Goal: Information Seeking & Learning: Learn about a topic

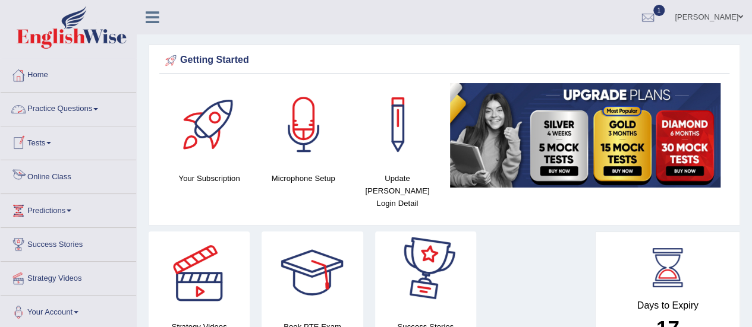
drag, startPoint x: 68, startPoint y: 99, endPoint x: 70, endPoint y: 111, distance: 12.1
click at [68, 99] on link "Practice Questions" at bounding box center [68, 108] width 135 height 30
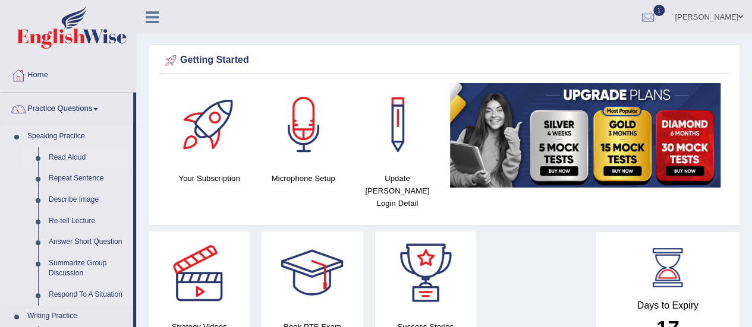
click at [73, 155] on link "Read Aloud" at bounding box center [88, 157] width 90 height 21
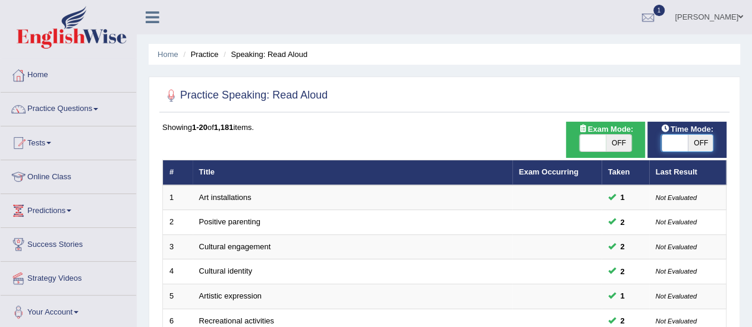
drag, startPoint x: 676, startPoint y: 142, endPoint x: 707, endPoint y: 144, distance: 31.0
click at [691, 144] on span at bounding box center [678, 143] width 26 height 17
checkbox input "true"
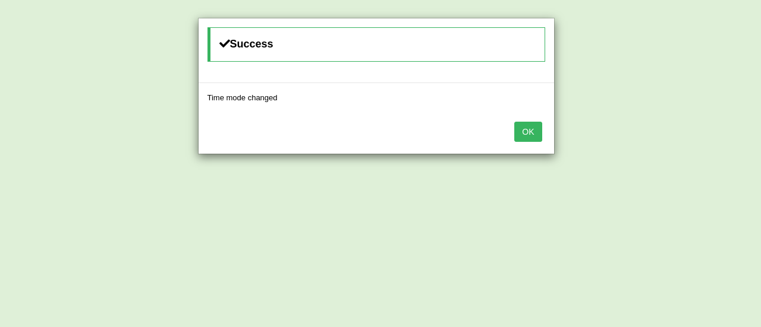
click at [537, 131] on button "OK" at bounding box center [527, 132] width 27 height 20
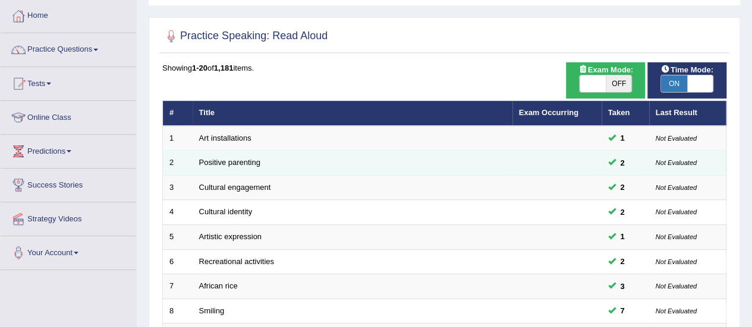
scroll to position [119, 0]
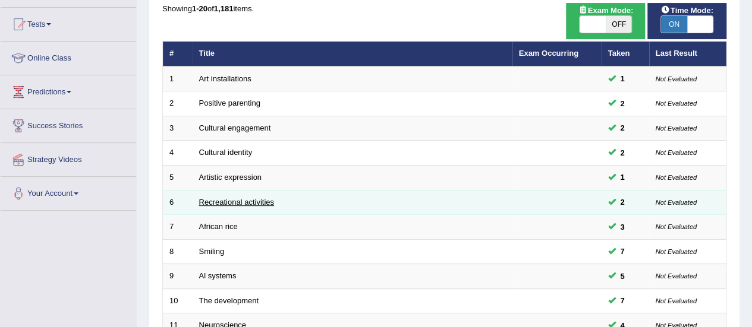
click at [247, 200] on link "Recreational activities" at bounding box center [236, 202] width 75 height 9
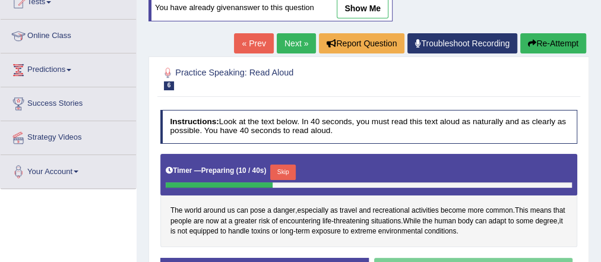
scroll to position [48, 0]
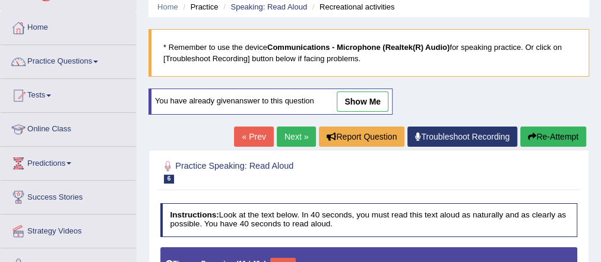
click at [559, 129] on button "Re-Attempt" at bounding box center [554, 137] width 66 height 20
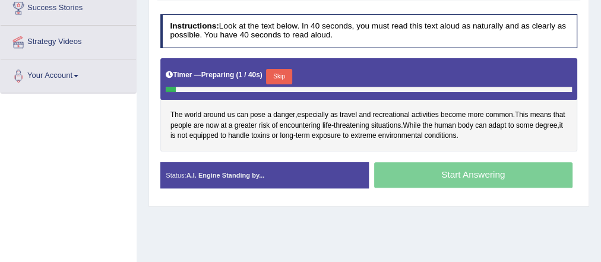
scroll to position [251, 0]
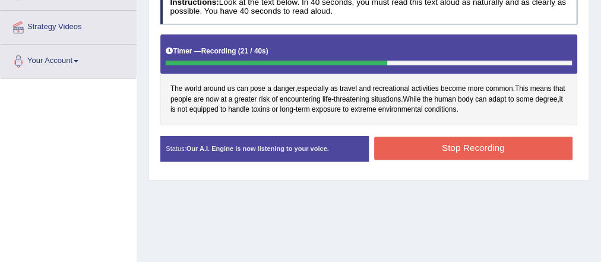
click at [453, 141] on button "Stop Recording" at bounding box center [473, 148] width 198 height 23
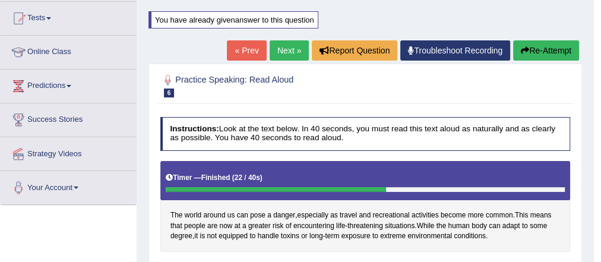
scroll to position [0, 0]
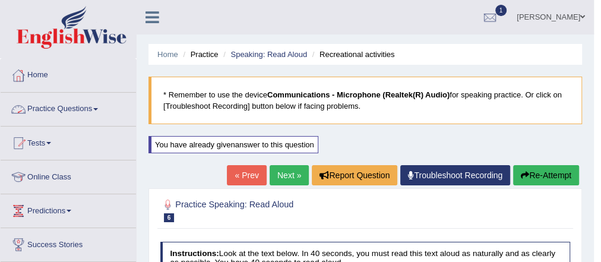
click at [78, 108] on link "Practice Questions" at bounding box center [68, 108] width 135 height 30
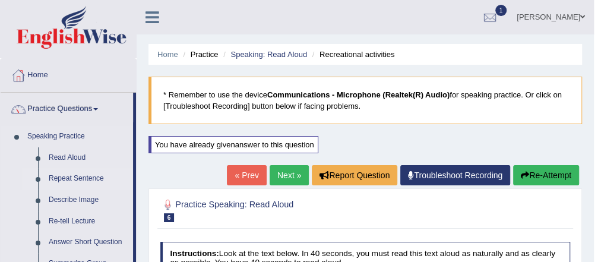
click at [92, 180] on link "Repeat Sentence" at bounding box center [88, 178] width 90 height 21
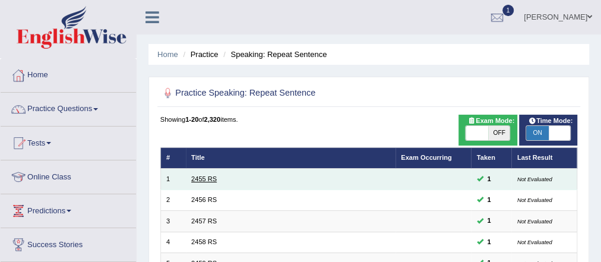
click at [200, 179] on link "2455 RS" at bounding box center [204, 178] width 26 height 7
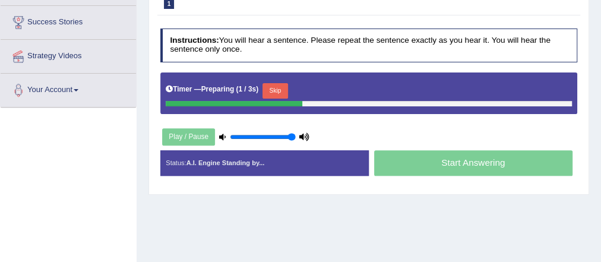
scroll to position [238, 0]
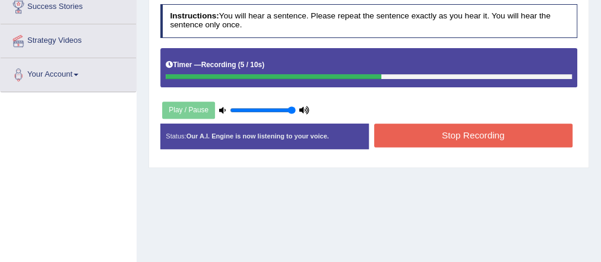
click at [493, 130] on button "Stop Recording" at bounding box center [473, 135] width 198 height 23
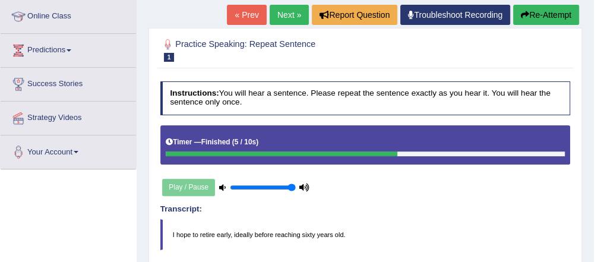
scroll to position [48, 0]
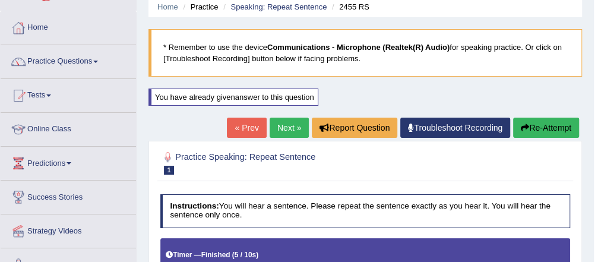
click at [291, 125] on link "Next »" at bounding box center [289, 128] width 39 height 20
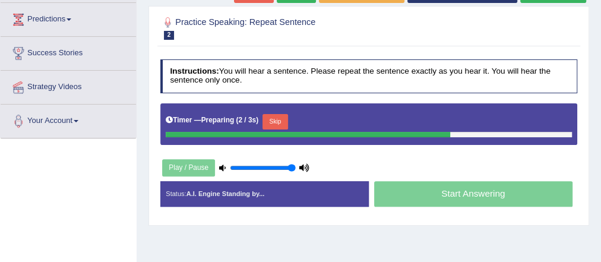
scroll to position [238, 0]
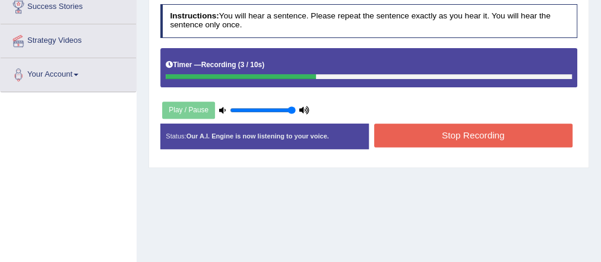
click at [417, 131] on button "Stop Recording" at bounding box center [473, 135] width 198 height 23
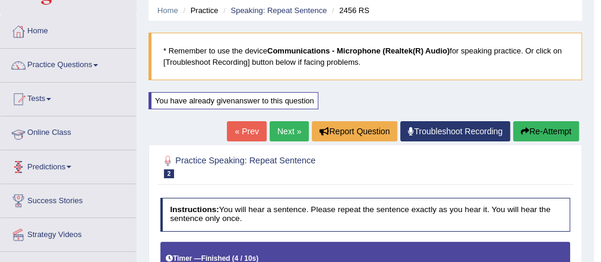
scroll to position [12, 0]
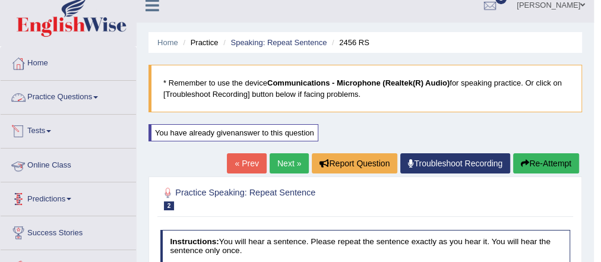
click at [60, 93] on link "Practice Questions" at bounding box center [68, 96] width 135 height 30
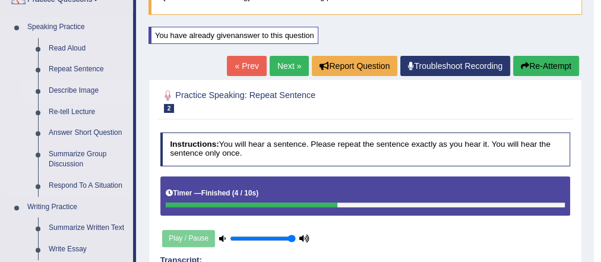
scroll to position [107, 0]
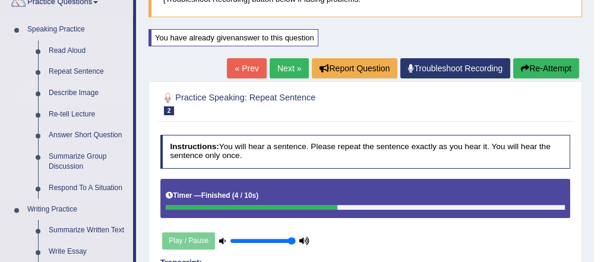
click at [79, 93] on link "Describe Image" at bounding box center [88, 93] width 90 height 21
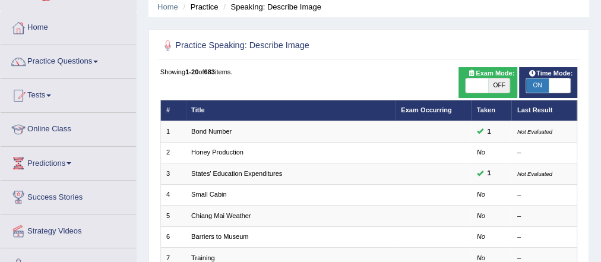
drag, startPoint x: 557, startPoint y: 84, endPoint x: 532, endPoint y: 89, distance: 24.8
click at [540, 87] on div "ON OFF" at bounding box center [559, 85] width 67 height 14
drag, startPoint x: 553, startPoint y: 84, endPoint x: 509, endPoint y: 89, distance: 44.2
click at [533, 86] on span at bounding box center [544, 85] width 22 height 14
checkbox input "false"
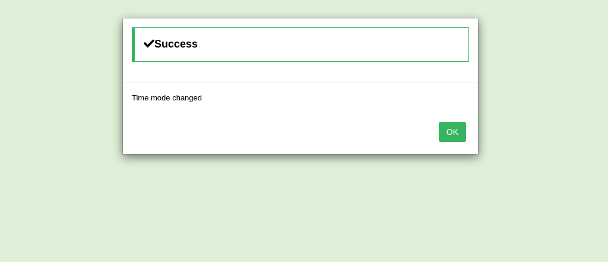
click at [454, 135] on button "OK" at bounding box center [452, 132] width 27 height 20
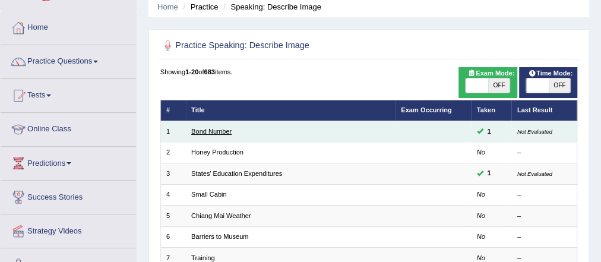
click at [211, 131] on link "Bond Number" at bounding box center [211, 131] width 40 height 7
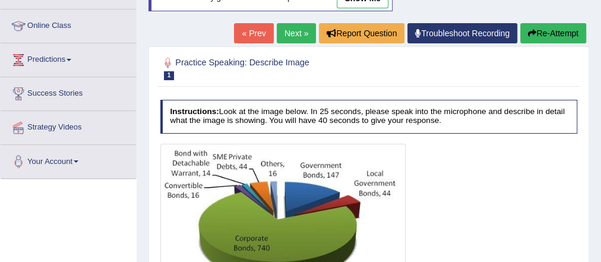
scroll to position [48, 0]
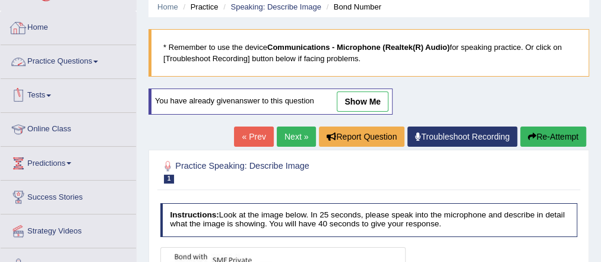
click at [72, 61] on link "Practice Questions" at bounding box center [68, 60] width 135 height 30
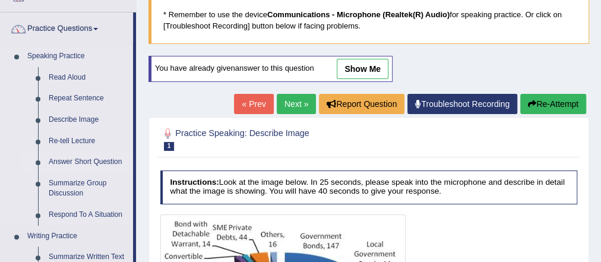
scroll to position [95, 0]
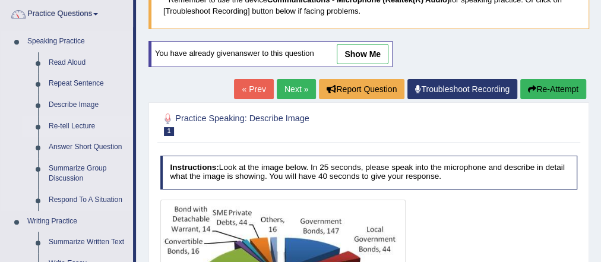
click at [81, 126] on link "Re-tell Lecture" at bounding box center [88, 126] width 90 height 21
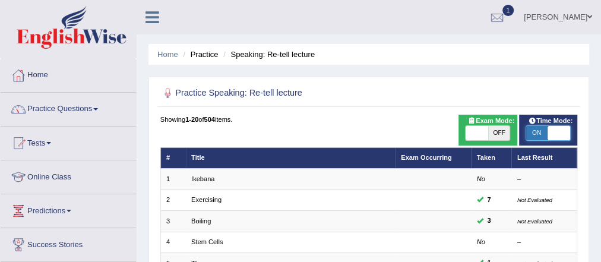
drag, startPoint x: 539, startPoint y: 130, endPoint x: 567, endPoint y: 131, distance: 28.6
click at [567, 131] on span at bounding box center [559, 133] width 22 height 14
checkbox input "true"
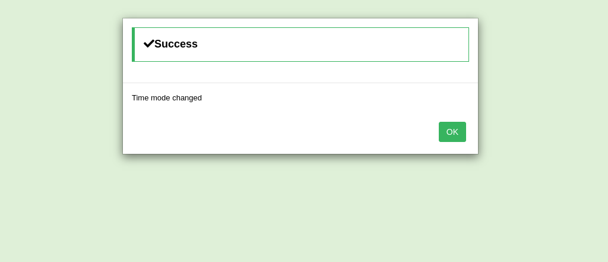
drag, startPoint x: 456, startPoint y: 128, endPoint x: 446, endPoint y: 145, distance: 19.8
click at [456, 128] on button "OK" at bounding box center [452, 132] width 27 height 20
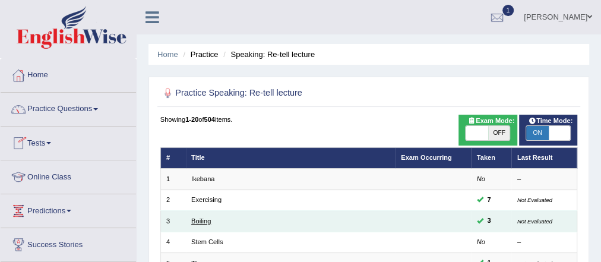
click at [205, 222] on link "Boiling" at bounding box center [201, 220] width 20 height 7
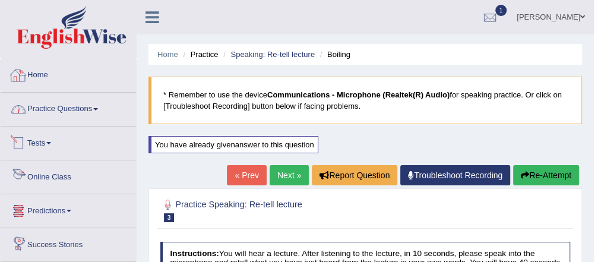
click at [63, 108] on link "Practice Questions" at bounding box center [68, 108] width 135 height 30
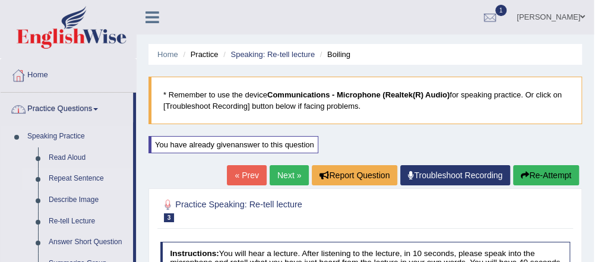
scroll to position [95, 0]
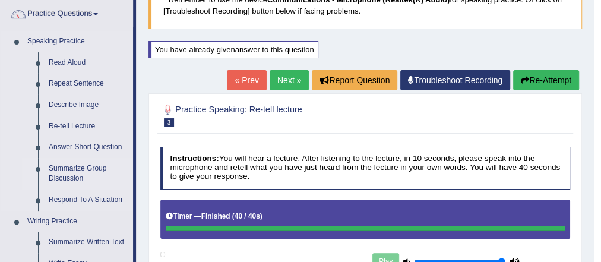
click at [89, 167] on link "Summarize Group Discussion" at bounding box center [88, 173] width 90 height 31
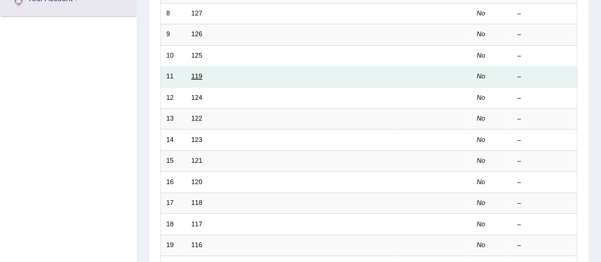
scroll to position [333, 0]
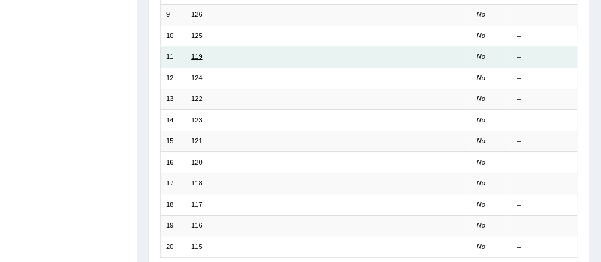
click at [197, 55] on link "119" at bounding box center [196, 56] width 11 height 7
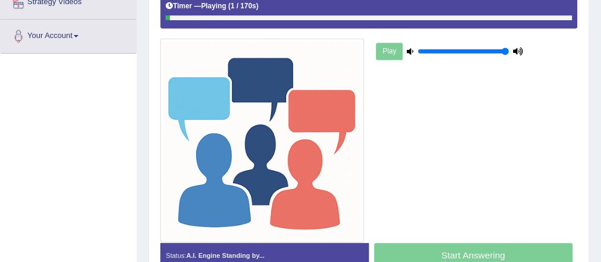
scroll to position [285, 0]
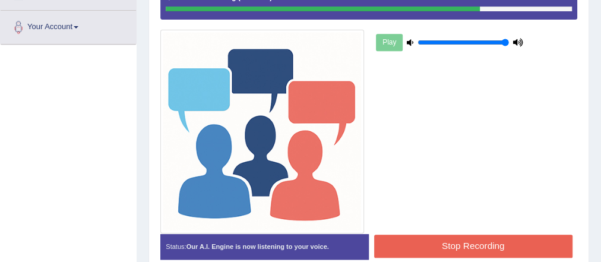
click at [442, 245] on button "Stop Recording" at bounding box center [473, 246] width 198 height 23
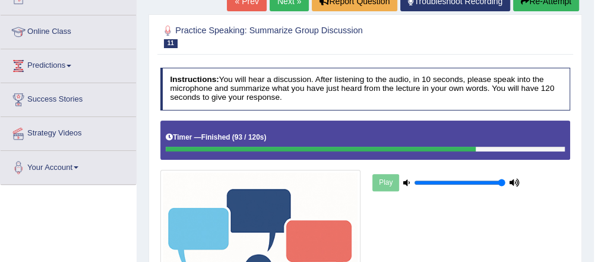
scroll to position [48, 0]
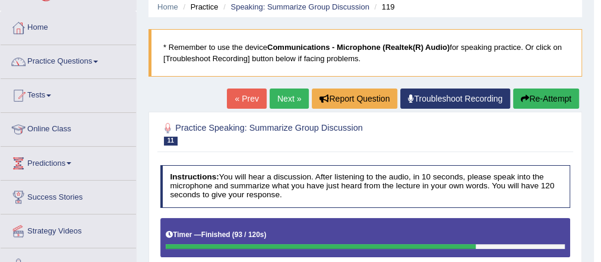
click at [65, 61] on link "Practice Questions" at bounding box center [68, 60] width 135 height 30
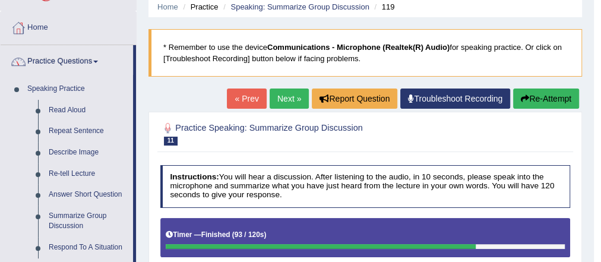
scroll to position [190, 0]
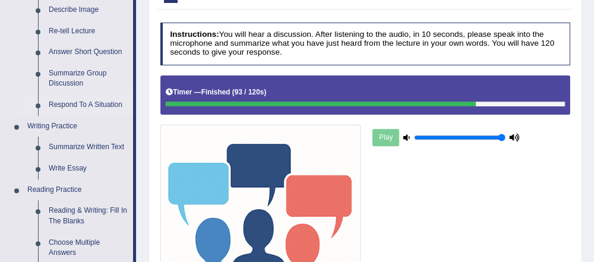
click at [89, 109] on link "Respond To A Situation" at bounding box center [88, 104] width 90 height 21
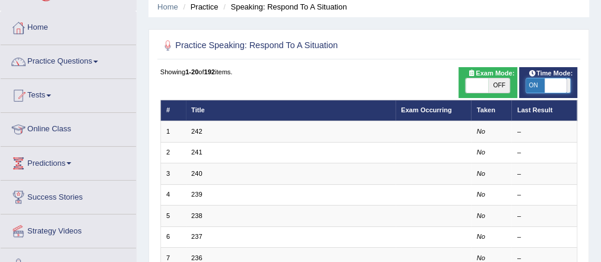
drag, startPoint x: 567, startPoint y: 84, endPoint x: 537, endPoint y: 84, distance: 29.7
click at [544, 84] on span at bounding box center [555, 85] width 22 height 14
checkbox input "false"
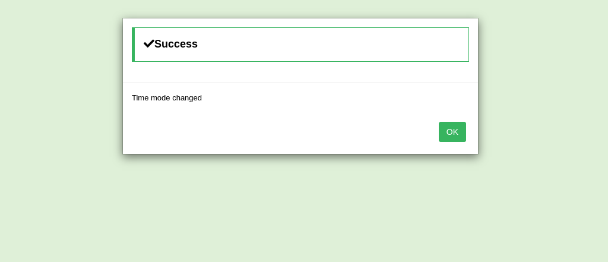
click at [453, 122] on button "OK" at bounding box center [452, 132] width 27 height 20
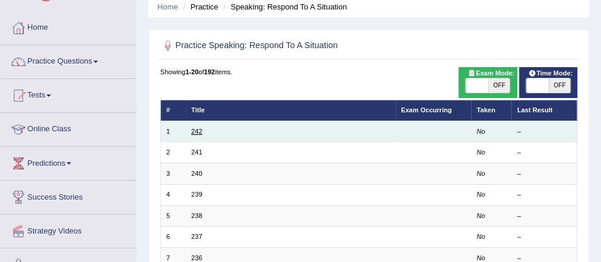
click at [193, 133] on link "242" at bounding box center [196, 131] width 11 height 7
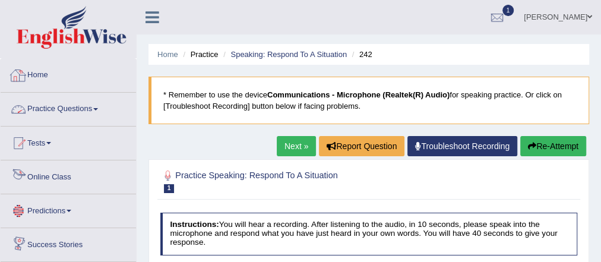
click at [69, 98] on link "Practice Questions" at bounding box center [68, 108] width 135 height 30
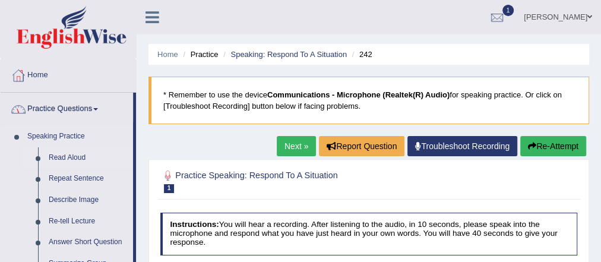
scroll to position [48, 0]
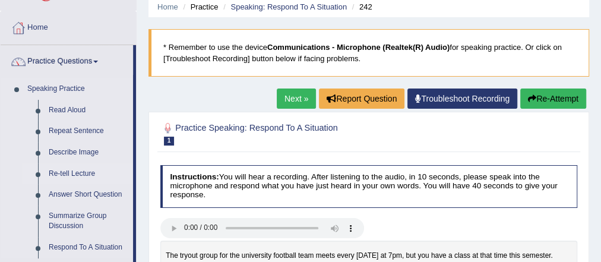
click at [74, 172] on link "Re-tell Lecture" at bounding box center [88, 173] width 90 height 21
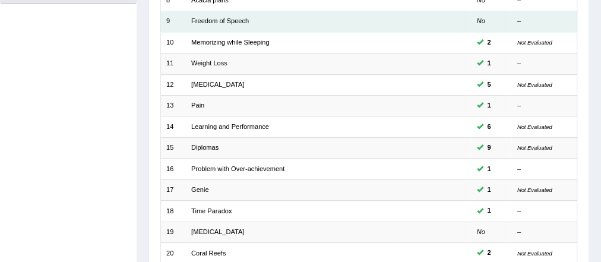
scroll to position [418, 0]
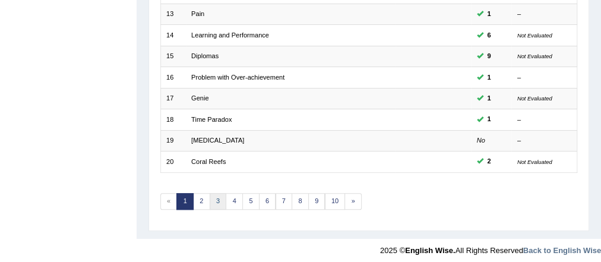
click at [217, 193] on link "3" at bounding box center [218, 201] width 17 height 17
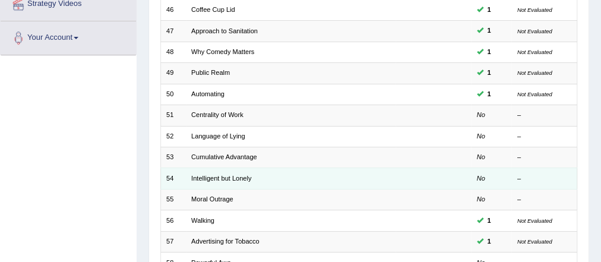
scroll to position [333, 0]
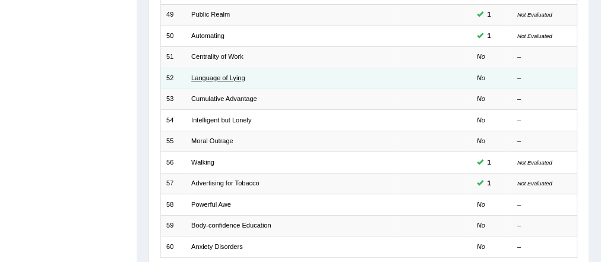
click at [216, 75] on link "Language of Lying" at bounding box center [218, 77] width 54 height 7
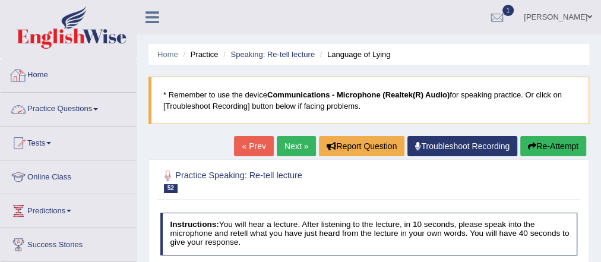
click at [64, 105] on link "Practice Questions" at bounding box center [68, 108] width 135 height 30
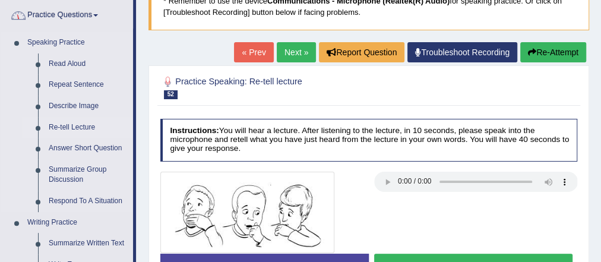
scroll to position [95, 0]
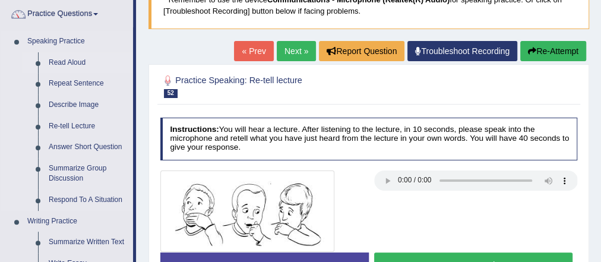
click at [70, 60] on link "Read Aloud" at bounding box center [88, 62] width 90 height 21
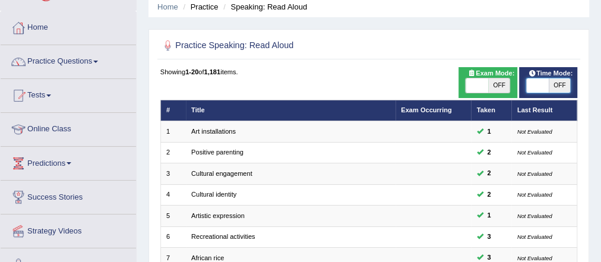
drag, startPoint x: 560, startPoint y: 86, endPoint x: 572, endPoint y: 86, distance: 11.9
click at [571, 86] on div "ON OFF" at bounding box center [548, 85] width 48 height 15
drag, startPoint x: 534, startPoint y: 84, endPoint x: 554, endPoint y: 86, distance: 19.7
click at [550, 86] on span at bounding box center [539, 85] width 22 height 14
checkbox input "true"
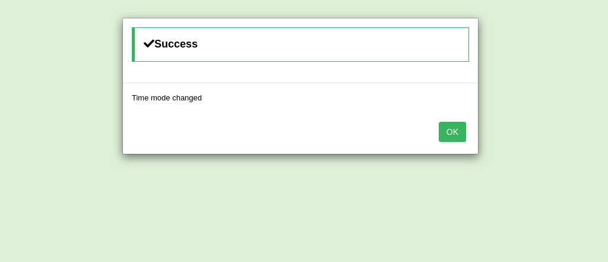
click at [448, 122] on button "OK" at bounding box center [452, 132] width 27 height 20
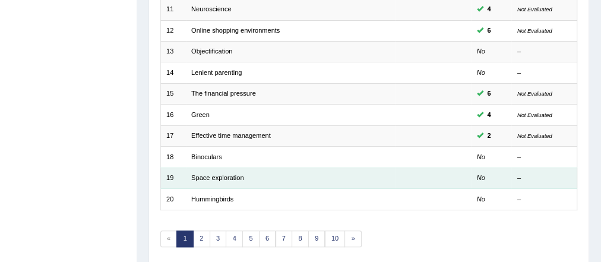
scroll to position [418, 0]
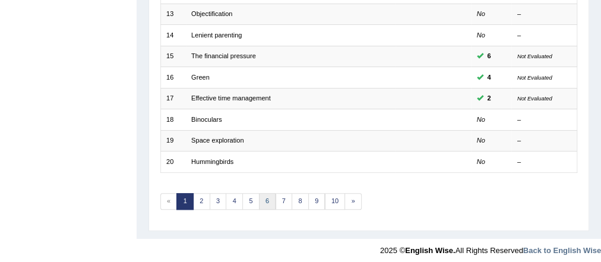
click at [260, 195] on link "6" at bounding box center [267, 201] width 17 height 17
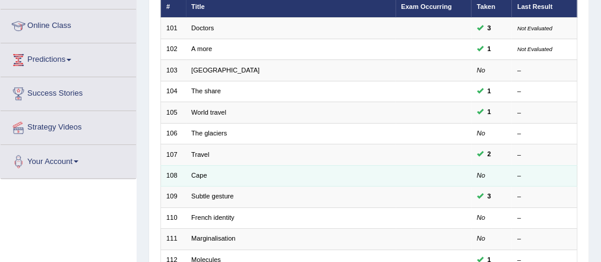
scroll to position [143, 0]
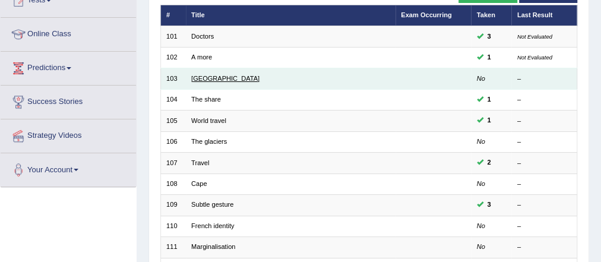
click at [220, 79] on link "[GEOGRAPHIC_DATA]" at bounding box center [225, 78] width 68 height 7
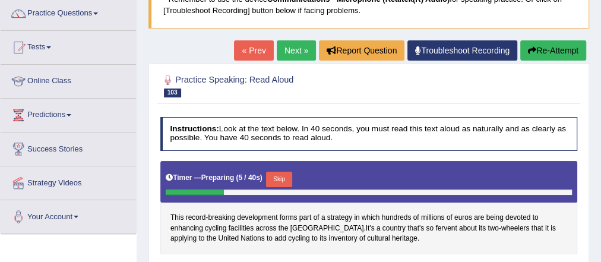
scroll to position [95, 0]
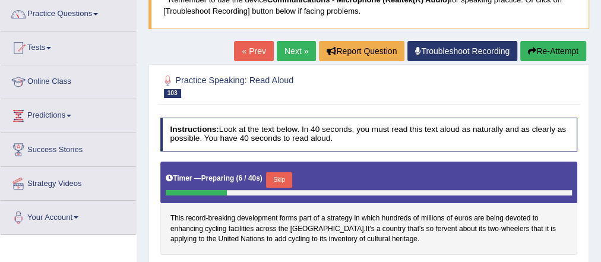
click at [547, 48] on button "Re-Attempt" at bounding box center [554, 51] width 66 height 20
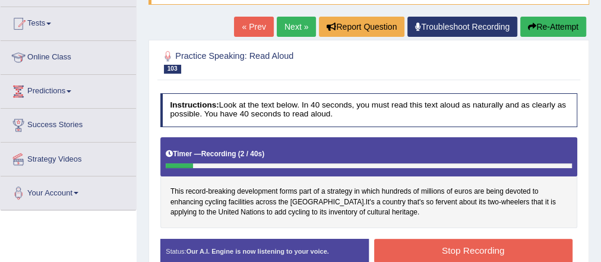
scroll to position [99, 0]
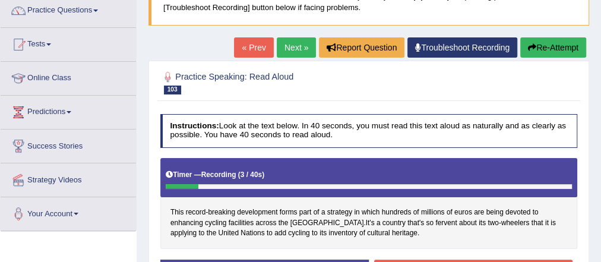
click at [573, 47] on button "Re-Attempt" at bounding box center [554, 47] width 66 height 20
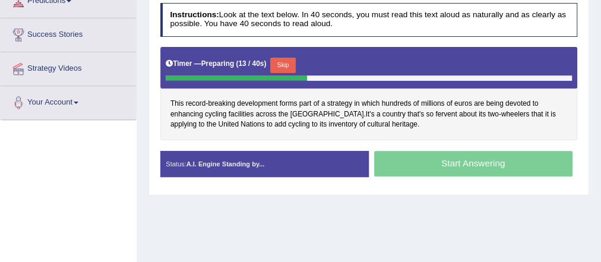
scroll to position [103, 0]
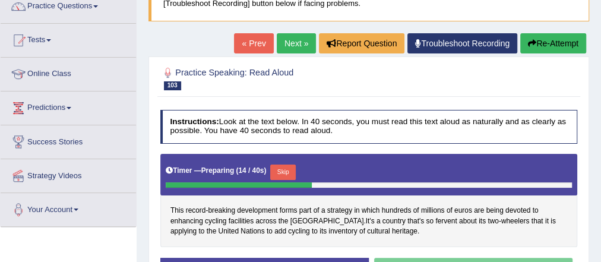
click at [550, 45] on button "Re-Attempt" at bounding box center [554, 43] width 66 height 20
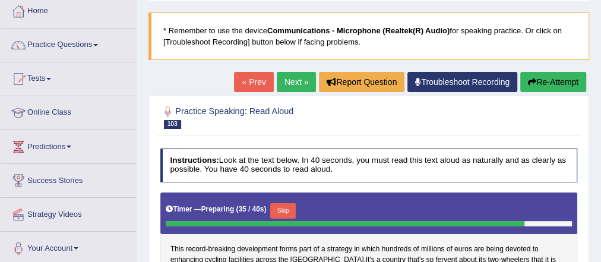
scroll to position [15, 0]
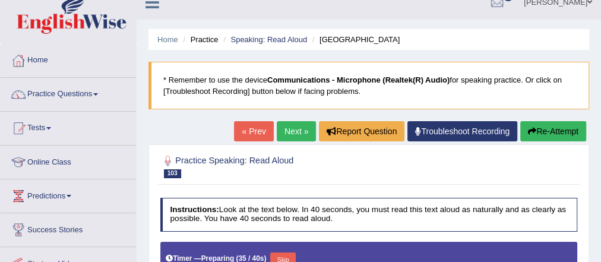
click at [543, 125] on button "Re-Attempt" at bounding box center [554, 131] width 66 height 20
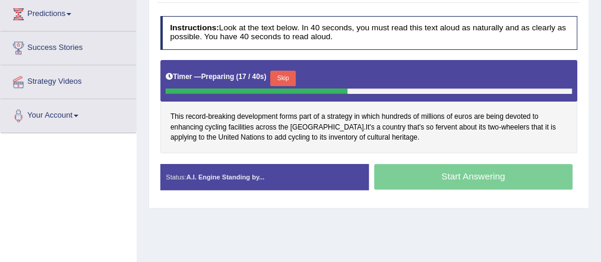
scroll to position [109, 0]
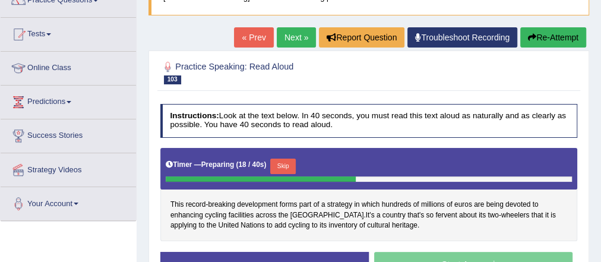
click at [563, 36] on button "Re-Attempt" at bounding box center [554, 37] width 66 height 20
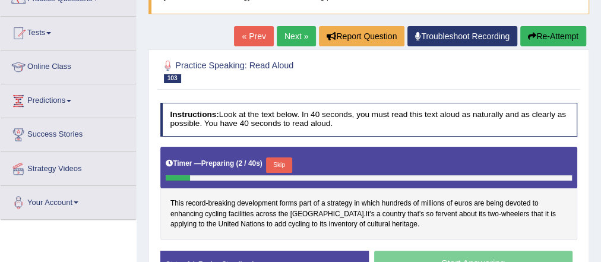
scroll to position [163, 0]
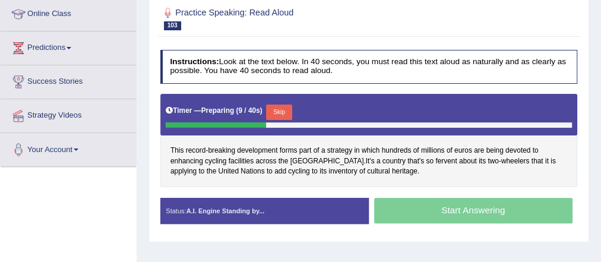
click at [286, 110] on button "Skip" at bounding box center [279, 112] width 26 height 15
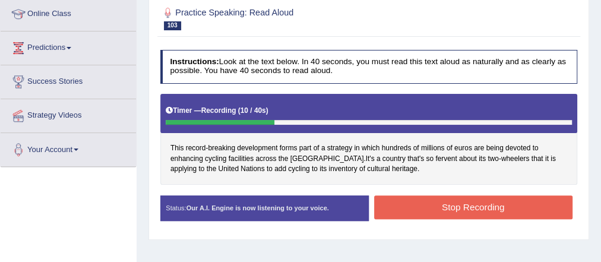
click at [449, 202] on button "Stop Recording" at bounding box center [473, 206] width 198 height 23
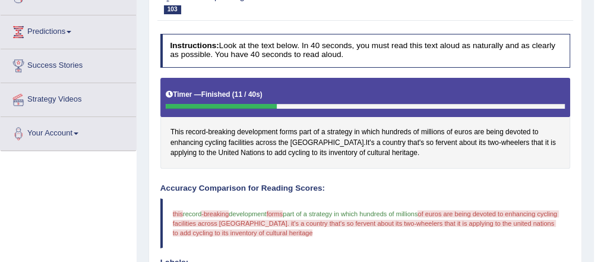
scroll to position [115, 0]
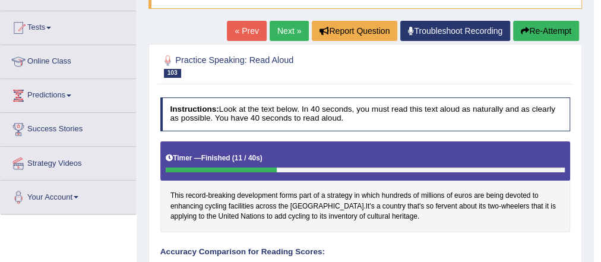
click at [298, 30] on link "Next »" at bounding box center [289, 31] width 39 height 20
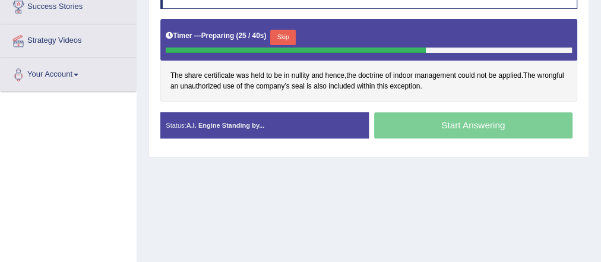
scroll to position [143, 0]
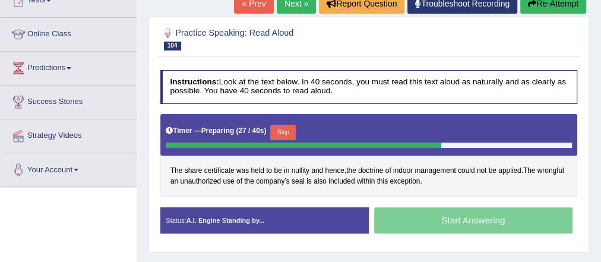
drag, startPoint x: 560, startPoint y: 1, endPoint x: 446, endPoint y: 96, distance: 148.1
click at [423, 119] on div "Timer — Preparing ( 27 / 40s ) Skip" at bounding box center [369, 135] width 418 height 42
click at [557, 5] on button "Re-Attempt" at bounding box center [554, 3] width 66 height 20
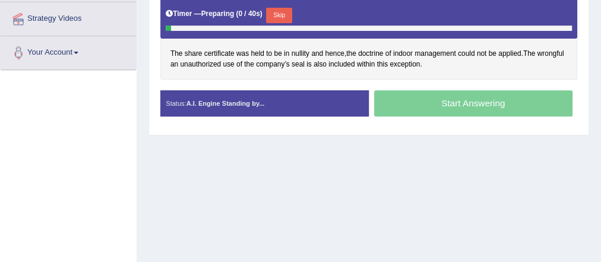
scroll to position [212, 0]
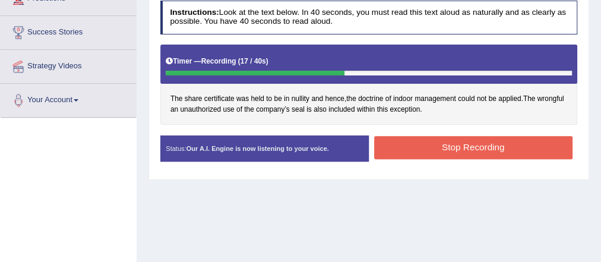
click at [440, 148] on button "Stop Recording" at bounding box center [473, 147] width 198 height 23
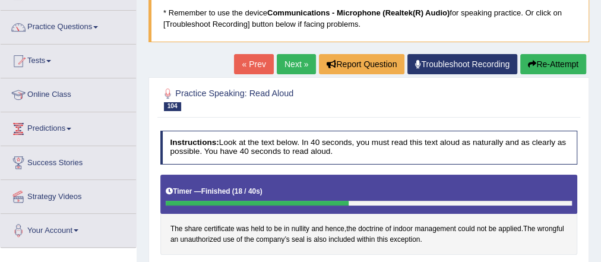
scroll to position [70, 0]
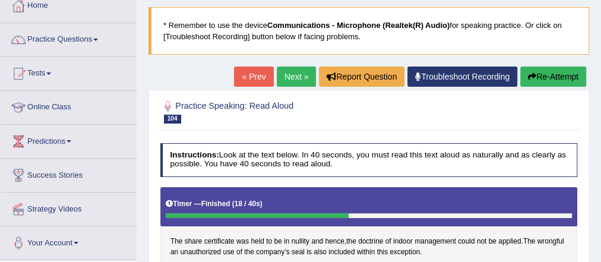
click at [549, 81] on button "Re-Attempt" at bounding box center [554, 77] width 66 height 20
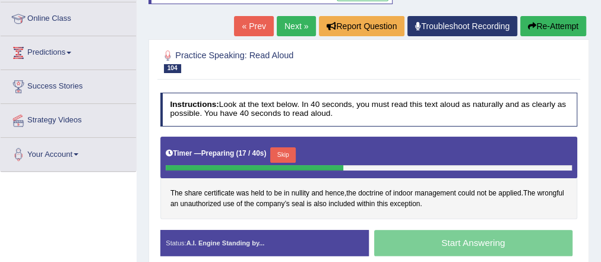
scroll to position [120, 0]
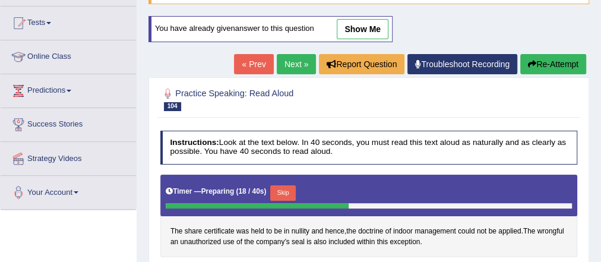
click at [289, 61] on link "Next »" at bounding box center [296, 64] width 39 height 20
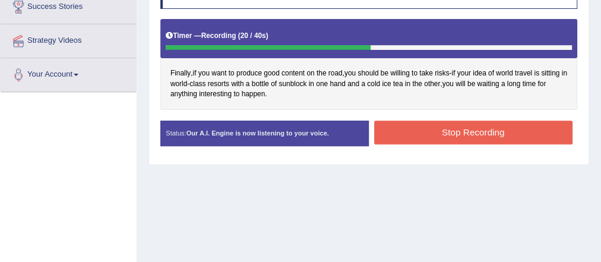
drag, startPoint x: 478, startPoint y: 127, endPoint x: 475, endPoint y: 133, distance: 6.4
click at [478, 127] on button "Stop Recording" at bounding box center [473, 132] width 198 height 23
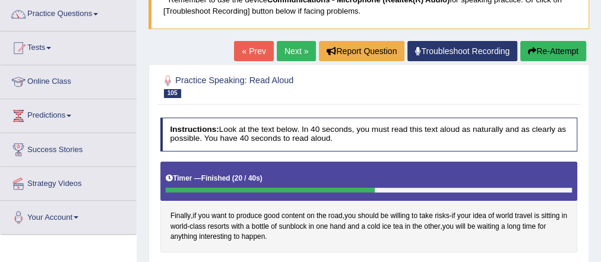
scroll to position [48, 0]
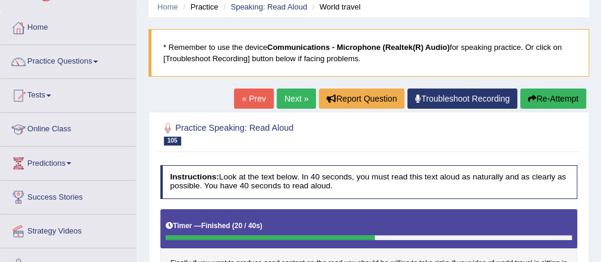
click at [287, 100] on link "Next »" at bounding box center [296, 99] width 39 height 20
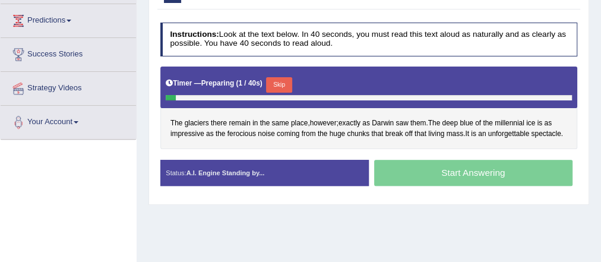
scroll to position [190, 0]
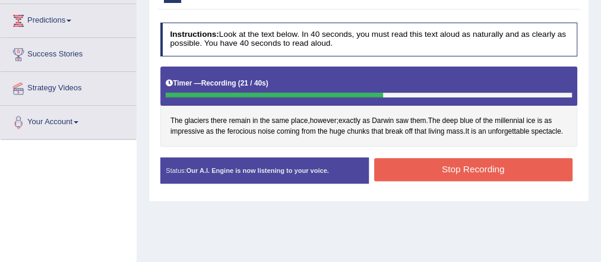
click at [469, 172] on button "Stop Recording" at bounding box center [473, 169] width 198 height 23
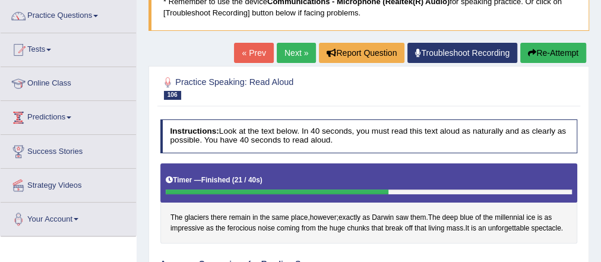
scroll to position [48, 0]
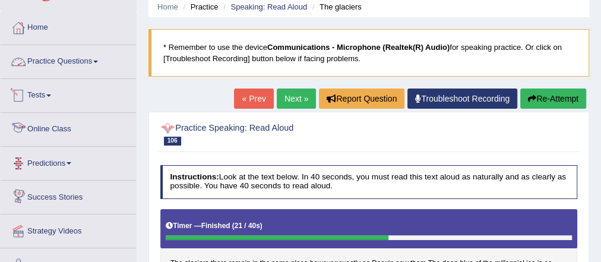
click at [72, 58] on link "Practice Questions" at bounding box center [68, 60] width 135 height 30
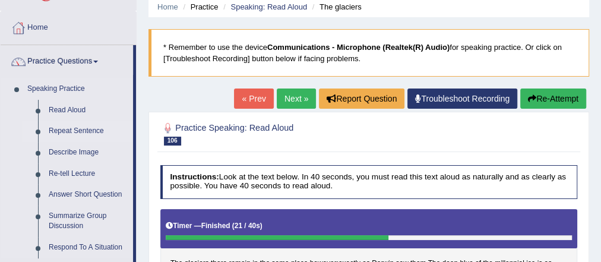
click at [77, 127] on link "Repeat Sentence" at bounding box center [88, 131] width 90 height 21
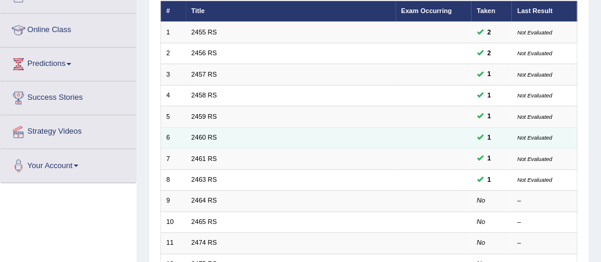
scroll to position [190, 0]
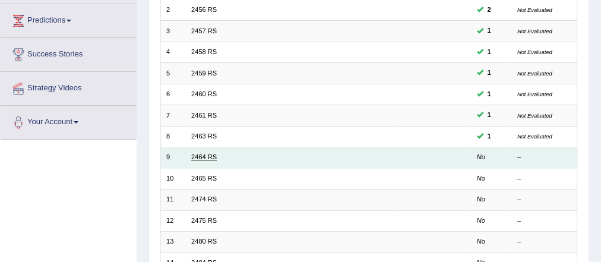
click at [200, 153] on link "2464 RS" at bounding box center [204, 156] width 26 height 7
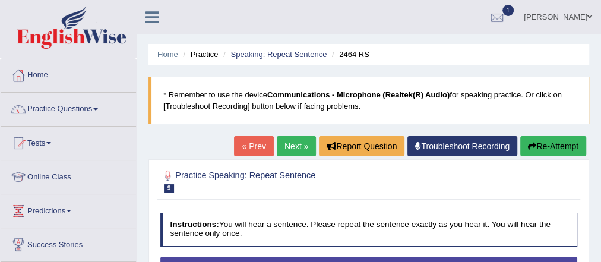
click at [541, 152] on button "Re-Attempt" at bounding box center [554, 146] width 66 height 20
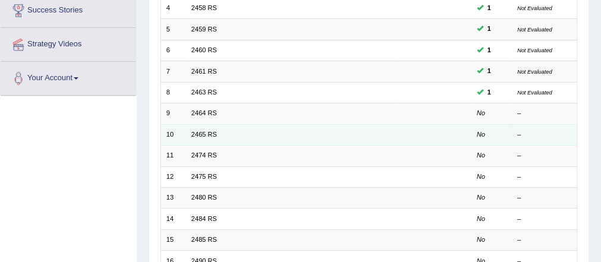
scroll to position [238, 0]
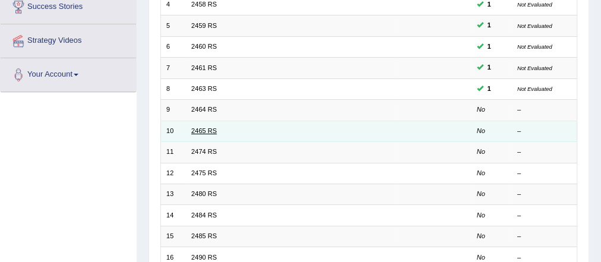
click at [203, 131] on link "2465 RS" at bounding box center [204, 130] width 26 height 7
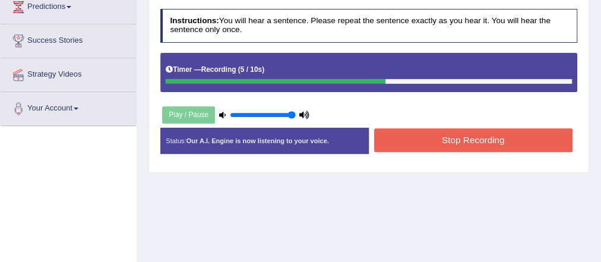
click at [474, 144] on button "Stop Recording" at bounding box center [473, 139] width 198 height 23
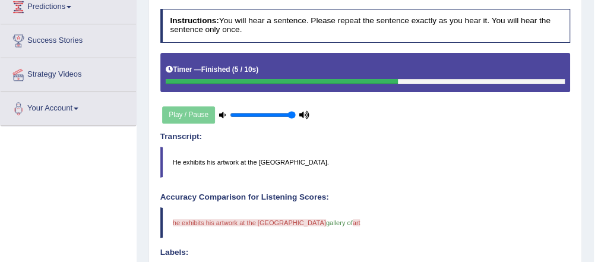
scroll to position [61, 0]
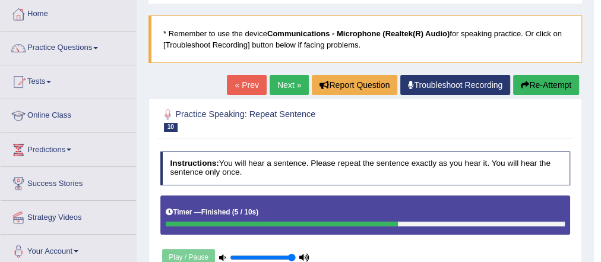
click at [284, 89] on link "Next »" at bounding box center [289, 85] width 39 height 20
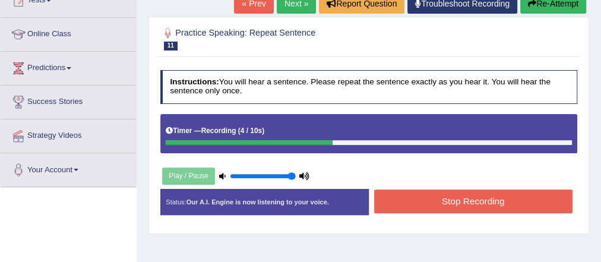
click at [409, 204] on button "Stop Recording" at bounding box center [473, 201] width 198 height 23
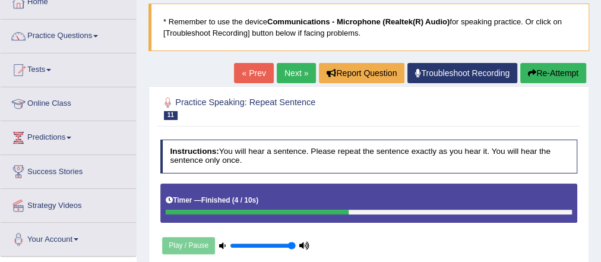
scroll to position [48, 0]
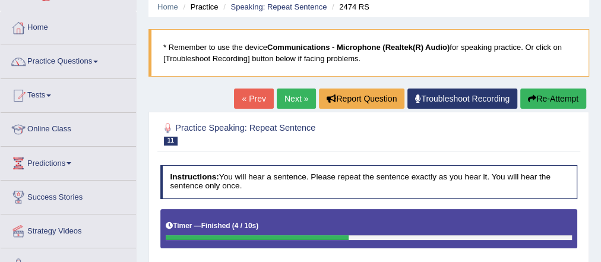
click at [293, 98] on link "Next »" at bounding box center [296, 99] width 39 height 20
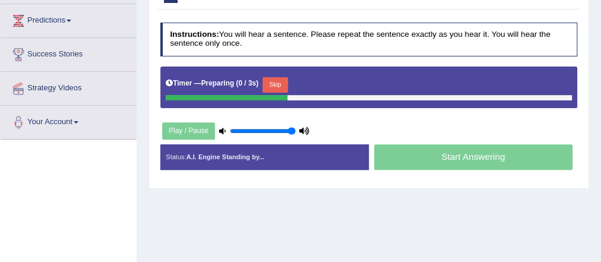
scroll to position [190, 0]
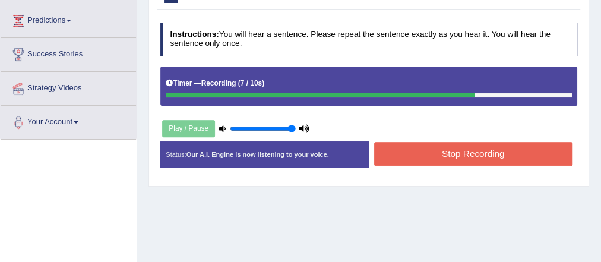
click at [500, 152] on button "Stop Recording" at bounding box center [473, 153] width 198 height 23
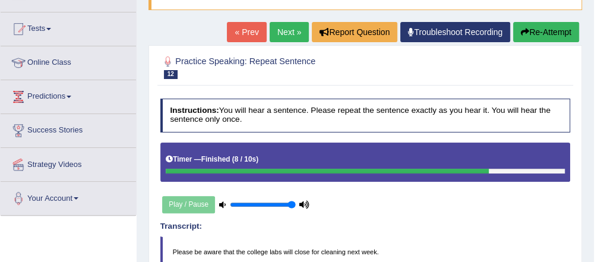
scroll to position [95, 0]
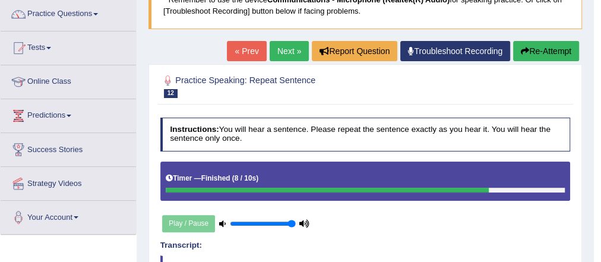
click at [293, 58] on link "Next »" at bounding box center [289, 51] width 39 height 20
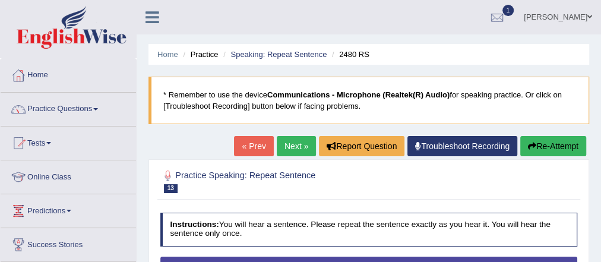
click at [535, 151] on button "Re-Attempt" at bounding box center [554, 146] width 66 height 20
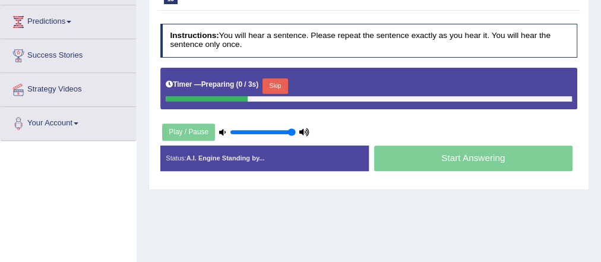
scroll to position [204, 0]
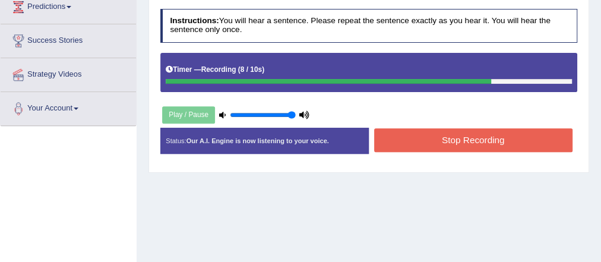
click at [446, 139] on button "Stop Recording" at bounding box center [473, 139] width 198 height 23
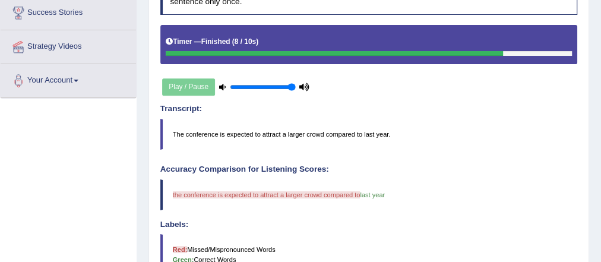
scroll to position [251, 0]
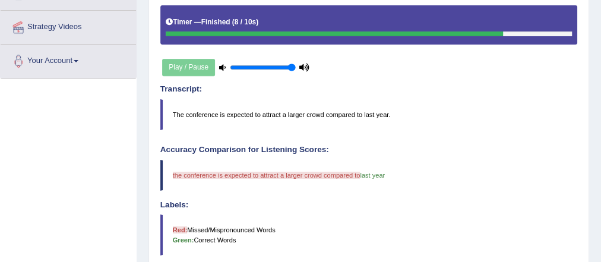
click at [411, 215] on blockquote "Red: Missed/Mispronounced Words Green: Correct Words" at bounding box center [369, 235] width 418 height 40
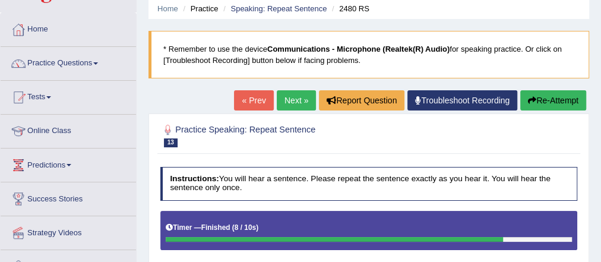
scroll to position [0, 0]
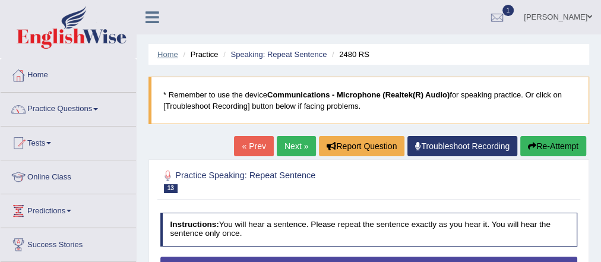
click at [159, 53] on link "Home" at bounding box center [167, 54] width 21 height 9
